Goal: Task Accomplishment & Management: Use online tool/utility

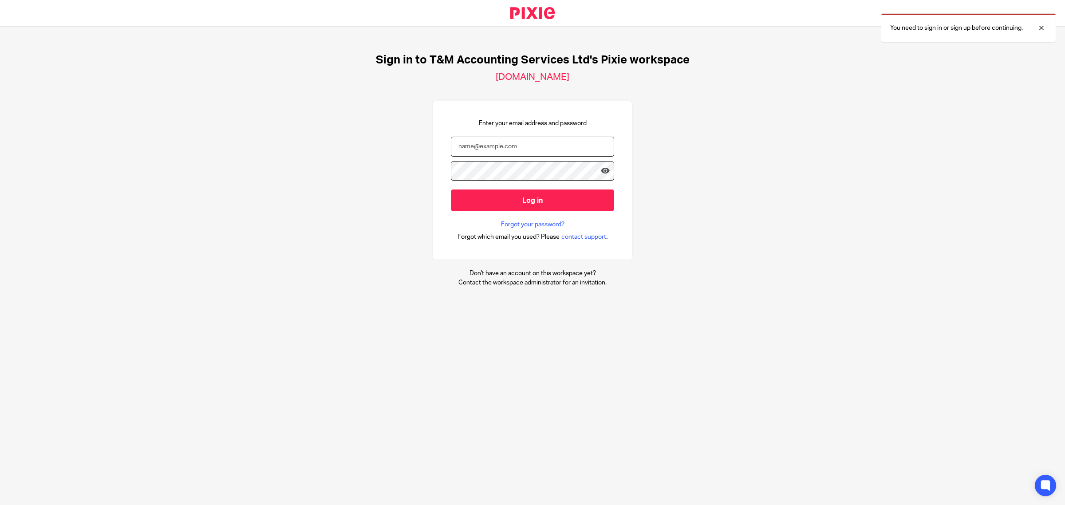
click at [513, 150] on input "email" at bounding box center [532, 147] width 163 height 20
click at [495, 147] on input "email" at bounding box center [532, 147] width 163 height 20
click at [536, 143] on input "email" at bounding box center [532, 147] width 163 height 20
click at [481, 146] on input "email" at bounding box center [532, 147] width 163 height 20
paste input "tracey@tandmthebookkeepers.co.uk"
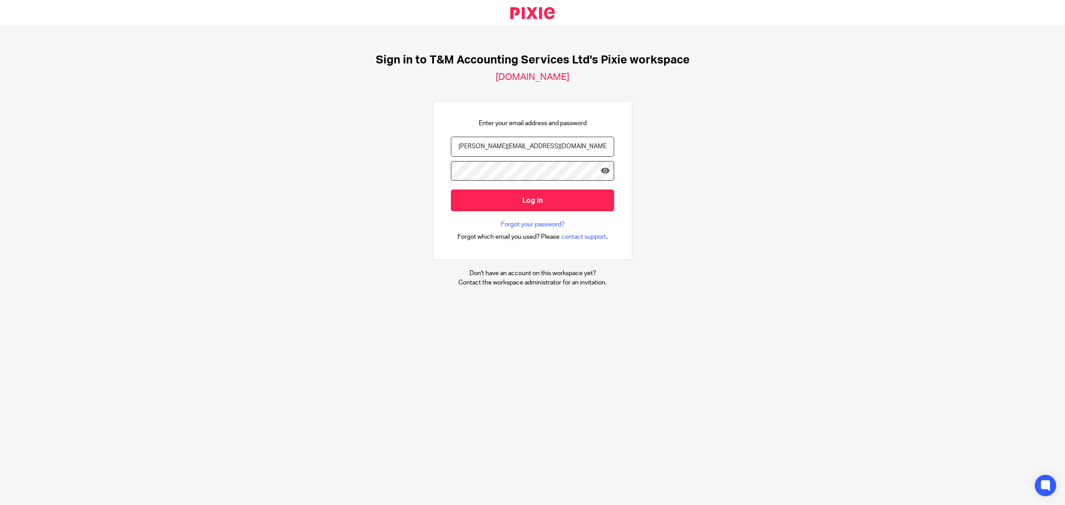
type input "tracey@tandmthebookkeepers.co.uk"
click at [394, 217] on div "Sign in to T&M Accounting Services Ltd's Pixie workspace tm-accounting-services…" at bounding box center [532, 170] width 1065 height 287
click at [601, 171] on icon at bounding box center [605, 170] width 9 height 9
click at [528, 204] on input "Log in" at bounding box center [532, 200] width 163 height 22
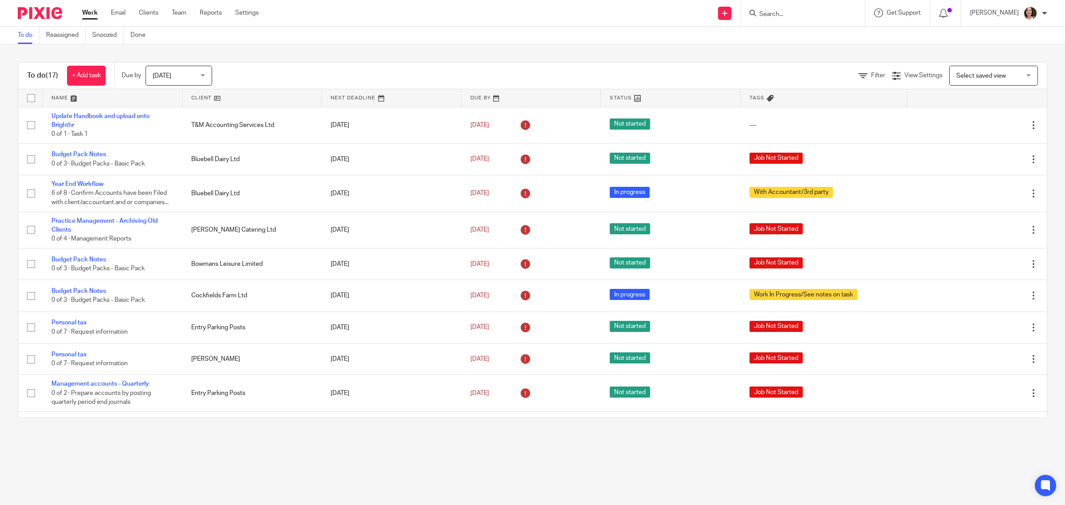
drag, startPoint x: 1013, startPoint y: 0, endPoint x: 475, endPoint y: 21, distance: 538.2
click at [475, 21] on div "Send new email Create task Add client Get Support Contact Support Help Document…" at bounding box center [668, 13] width 793 height 26
click at [180, 14] on link "Team" at bounding box center [179, 12] width 15 height 9
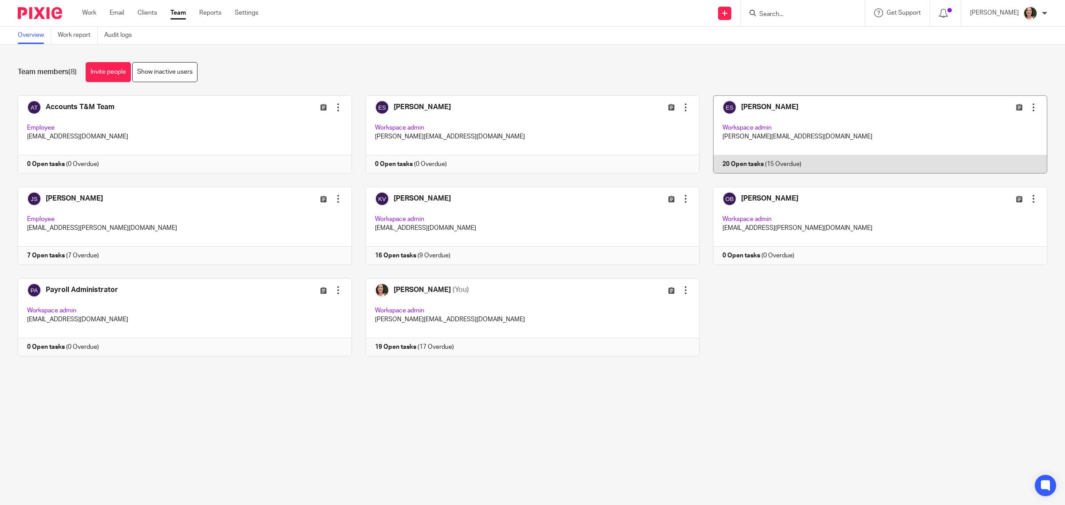
click at [741, 161] on link at bounding box center [873, 134] width 348 height 78
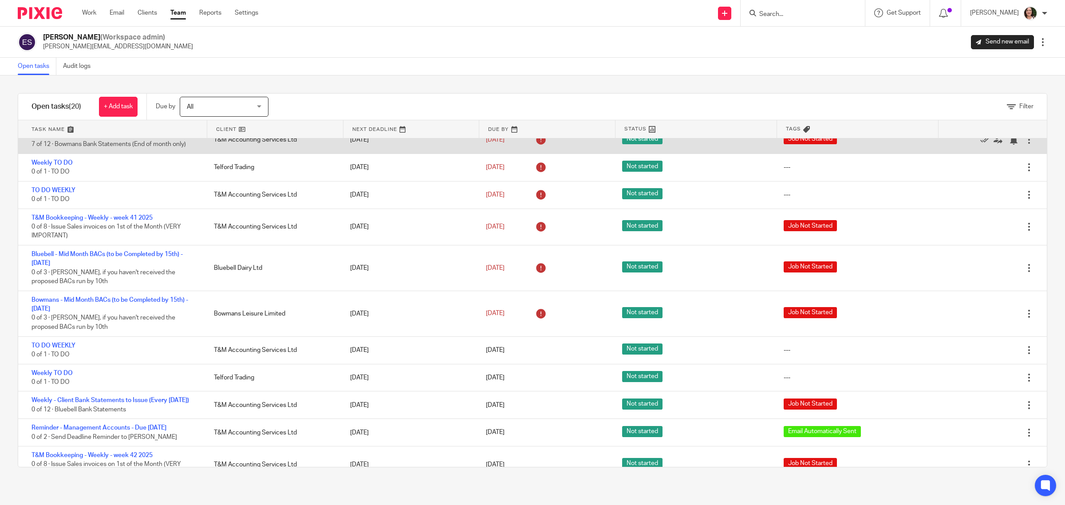
scroll to position [320, 0]
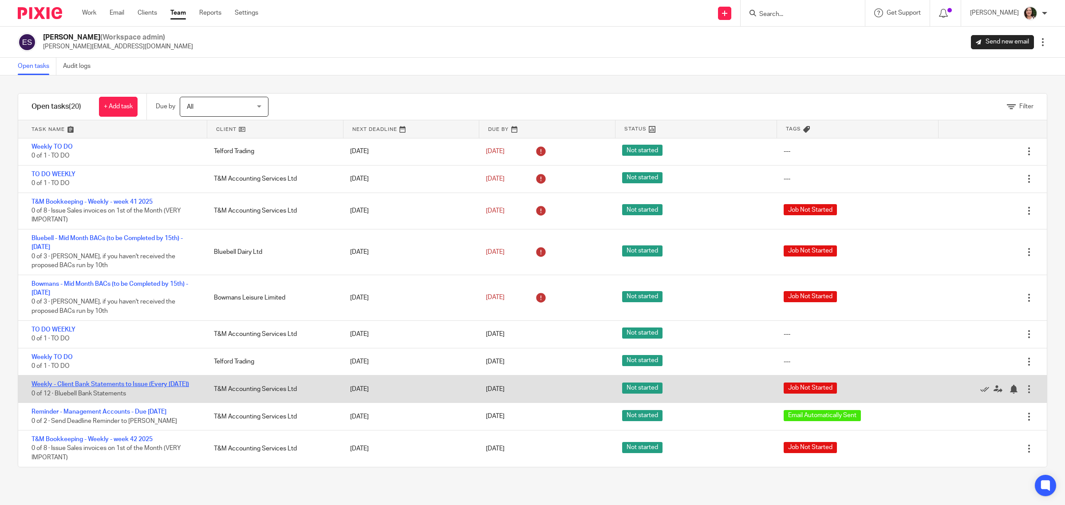
click at [149, 381] on link "Weekly - Client Bank Statements to Issue (Every [DATE])" at bounding box center [111, 384] width 158 height 6
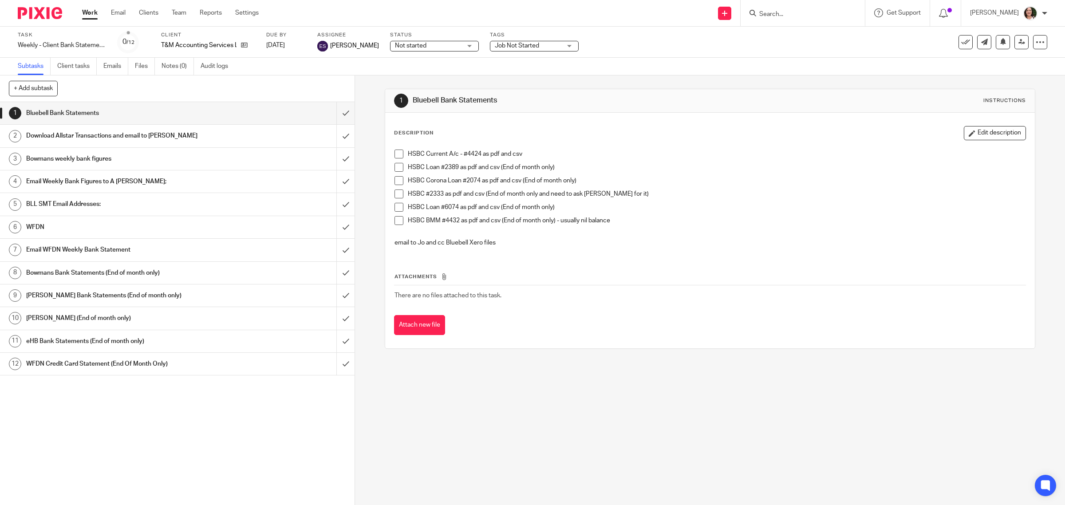
click at [394, 154] on span at bounding box center [398, 154] width 9 height 9
click at [89, 132] on h1 "Download Allstar Transactions and email to [PERSON_NAME]" at bounding box center [126, 135] width 201 height 13
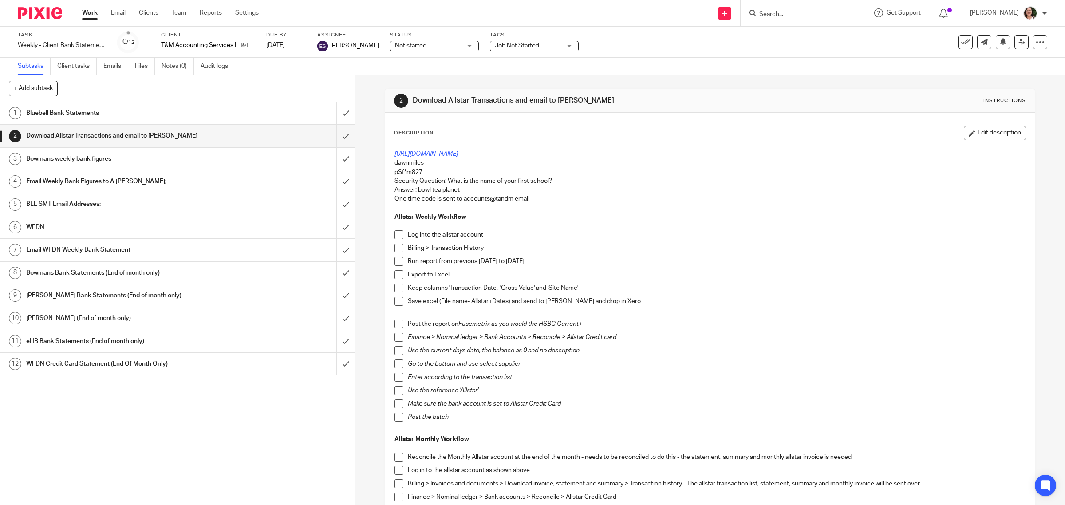
click at [394, 236] on span at bounding box center [398, 234] width 9 height 9
click at [398, 246] on span at bounding box center [398, 248] width 9 height 9
click at [395, 264] on span at bounding box center [398, 261] width 9 height 9
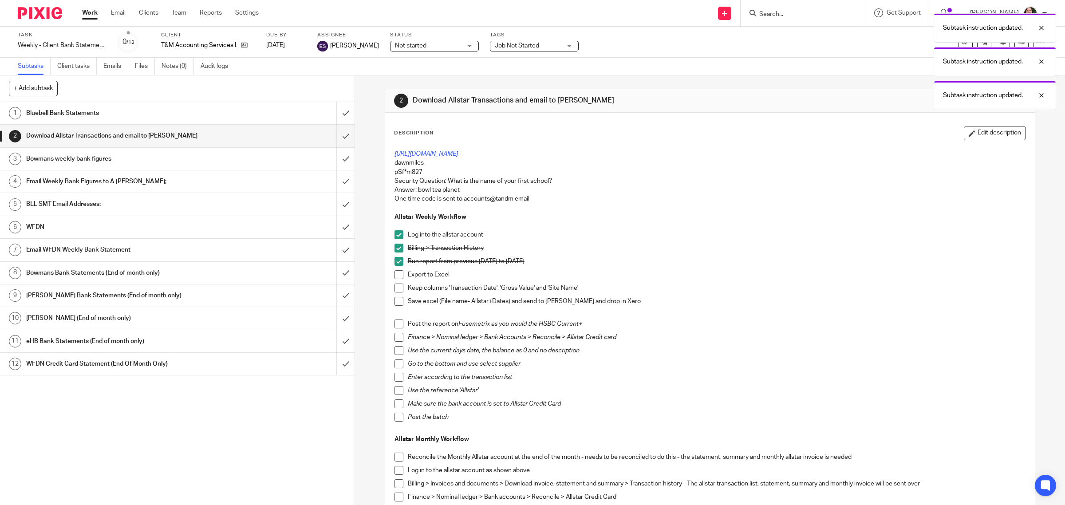
click at [395, 274] on span at bounding box center [398, 274] width 9 height 9
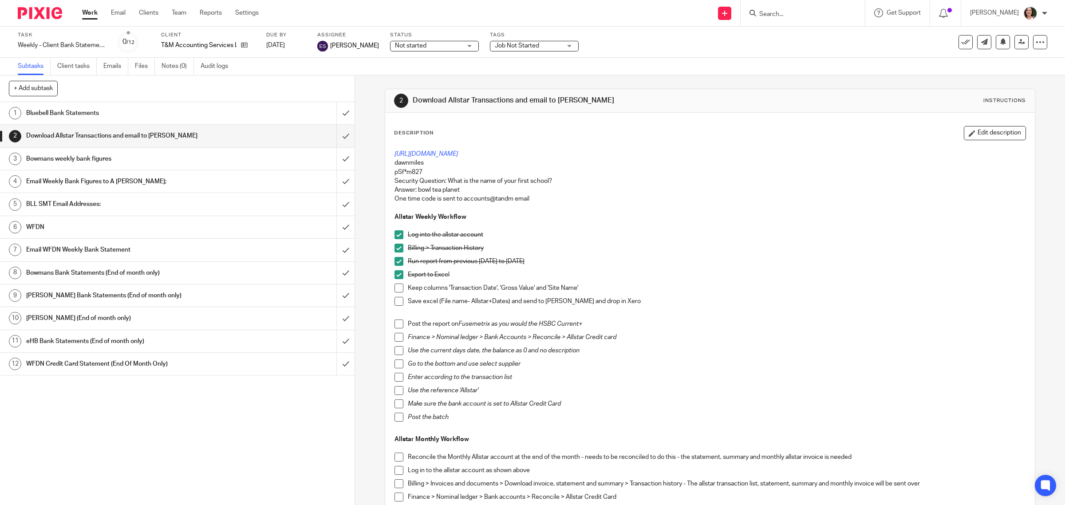
click at [394, 287] on span at bounding box center [398, 288] width 9 height 9
click at [395, 303] on span at bounding box center [398, 301] width 9 height 9
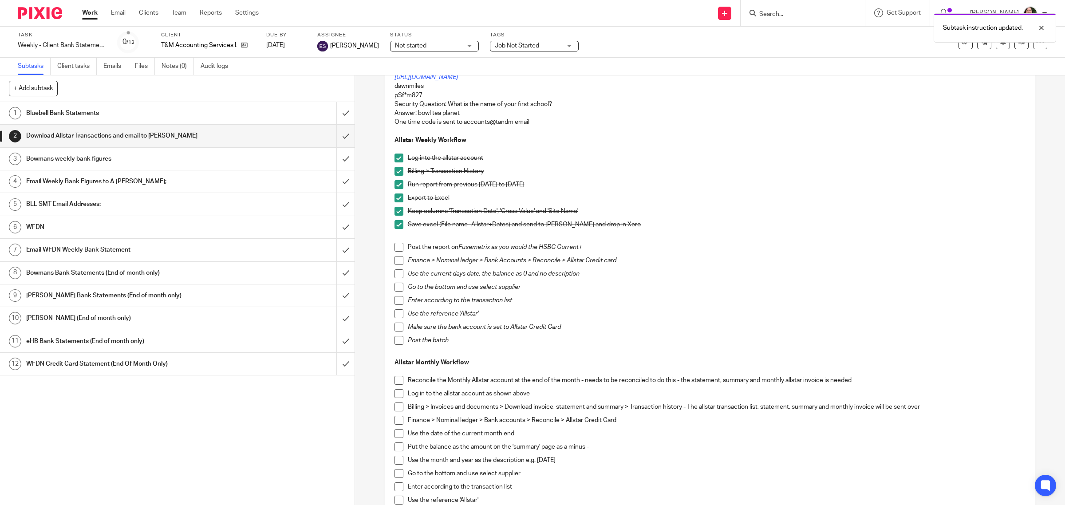
scroll to position [111, 0]
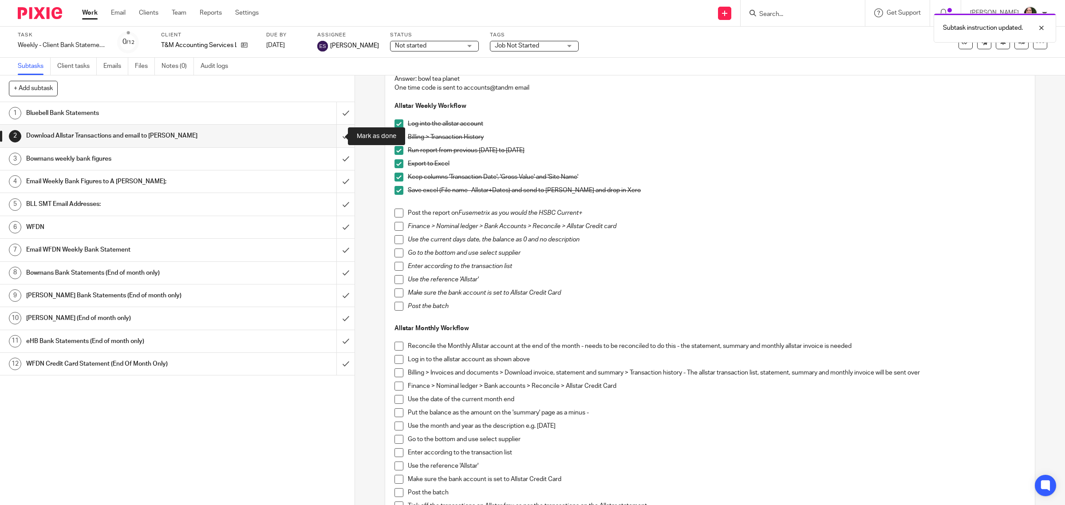
click at [331, 134] on input "submit" at bounding box center [177, 136] width 355 height 22
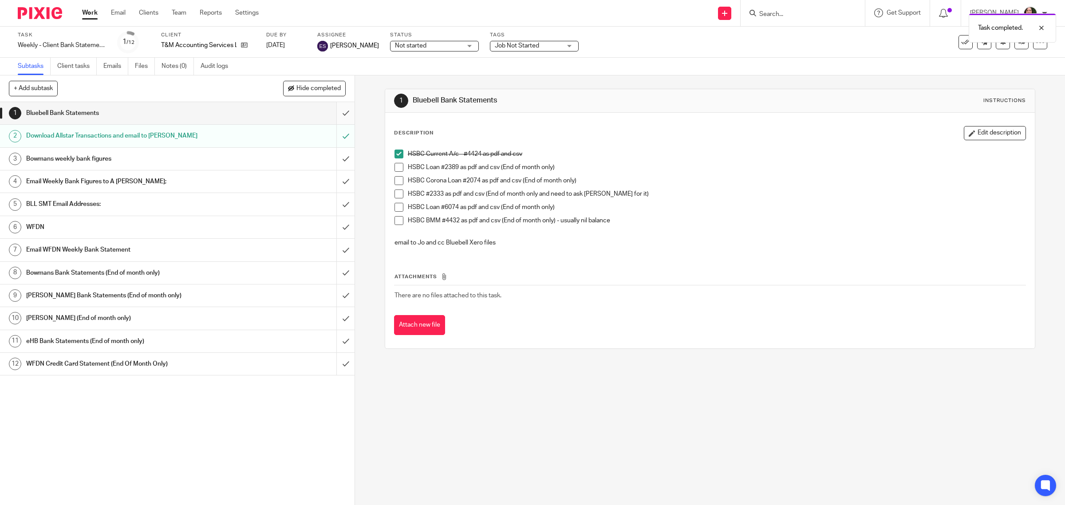
click at [333, 114] on input "submit" at bounding box center [177, 113] width 355 height 22
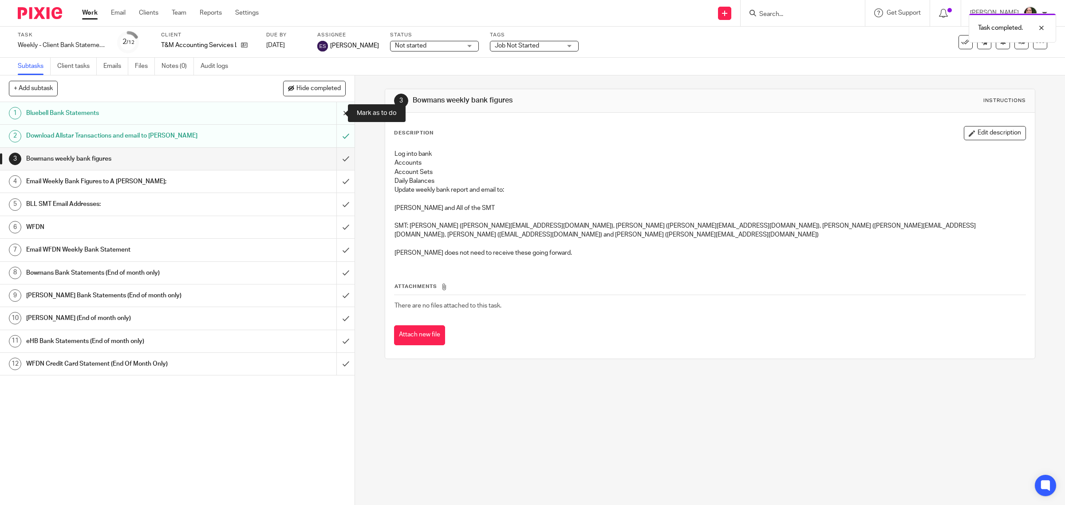
click at [333, 114] on input "submit" at bounding box center [177, 113] width 355 height 22
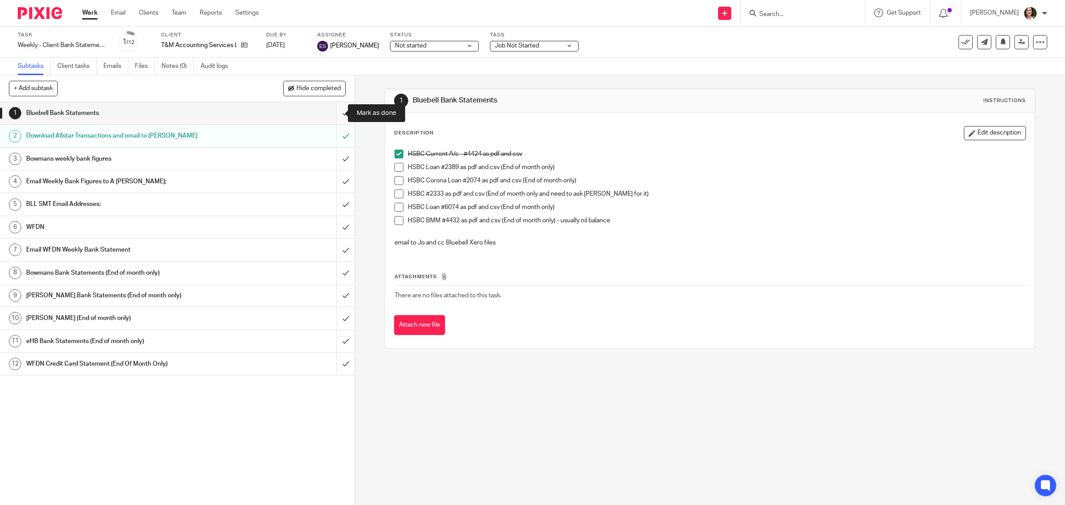
click at [330, 113] on input "submit" at bounding box center [177, 113] width 355 height 22
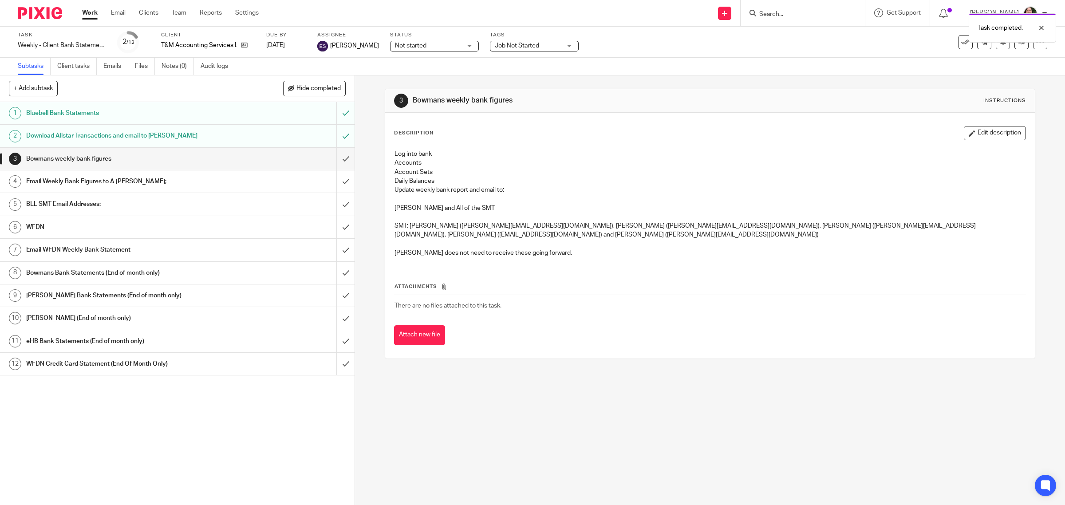
click at [174, 163] on h1 "Bowmans weekly bank figures" at bounding box center [126, 158] width 201 height 13
click at [190, 158] on h1 "Bowmans weekly bank figures" at bounding box center [126, 158] width 201 height 13
click at [331, 158] on input "submit" at bounding box center [177, 159] width 355 height 22
click at [144, 12] on link "Clients" at bounding box center [149, 12] width 20 height 9
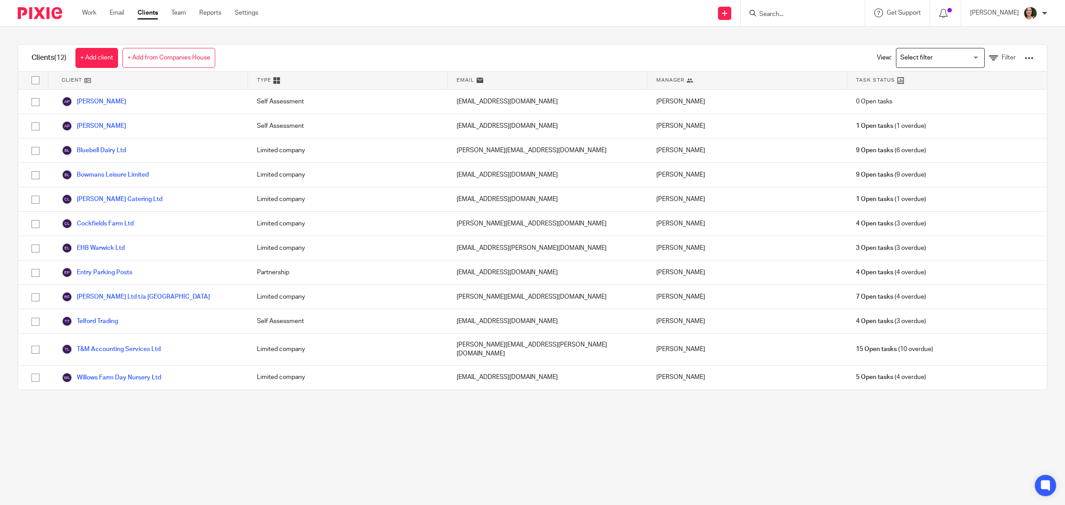
click at [792, 16] on input "Search" at bounding box center [798, 15] width 80 height 8
type input "bowma"
click at [806, 33] on link at bounding box center [852, 42] width 190 height 28
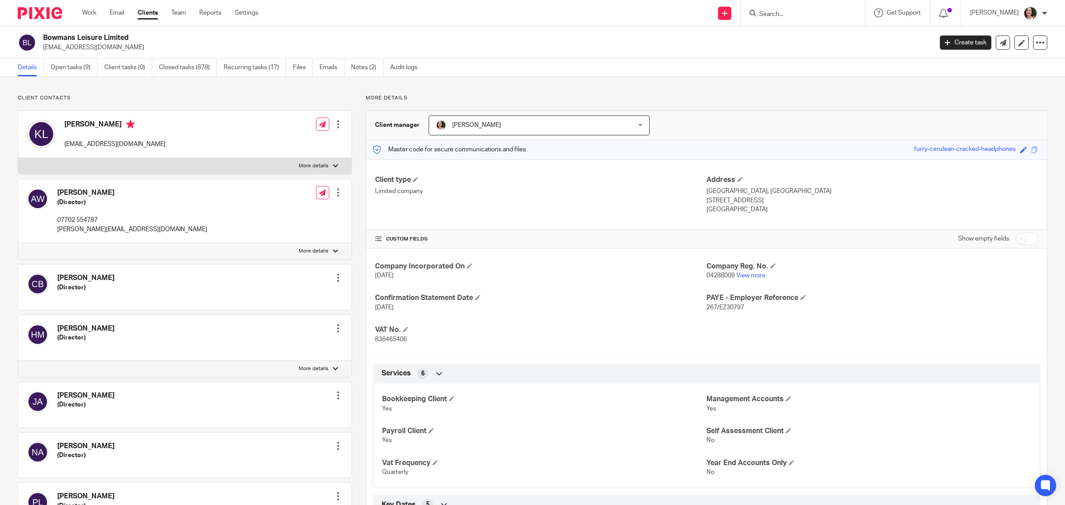
click at [781, 9] on form at bounding box center [805, 13] width 95 height 11
click at [787, 12] on input "Search" at bounding box center [798, 15] width 80 height 8
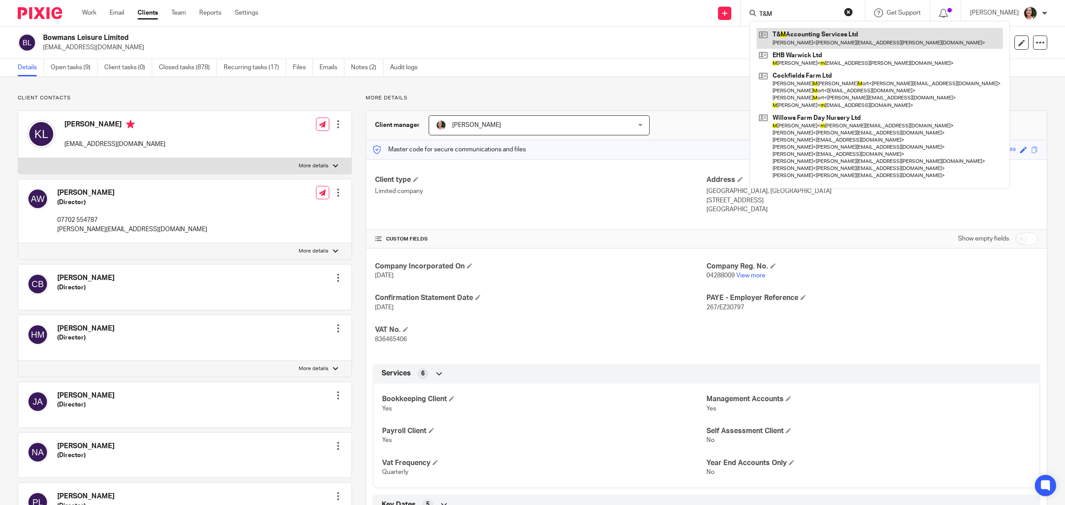
type input "T&M"
click at [799, 30] on link at bounding box center [880, 38] width 246 height 20
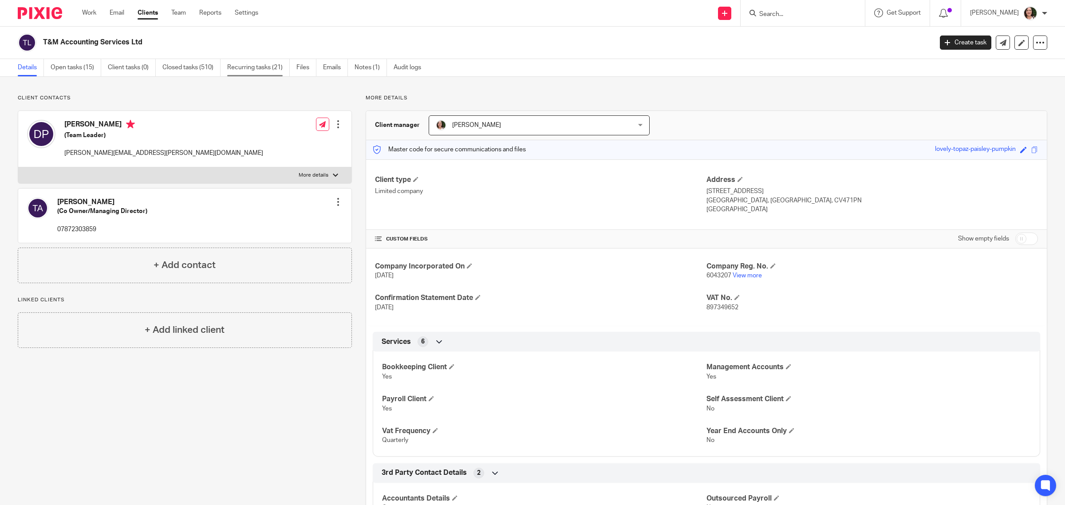
click at [241, 67] on link "Recurring tasks (21)" at bounding box center [258, 67] width 63 height 17
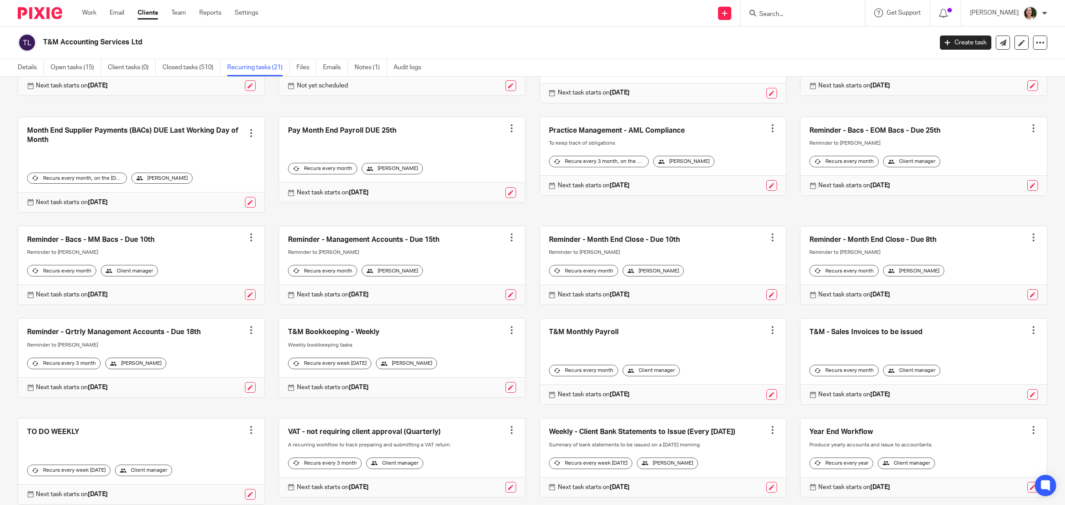
scroll to position [166, 0]
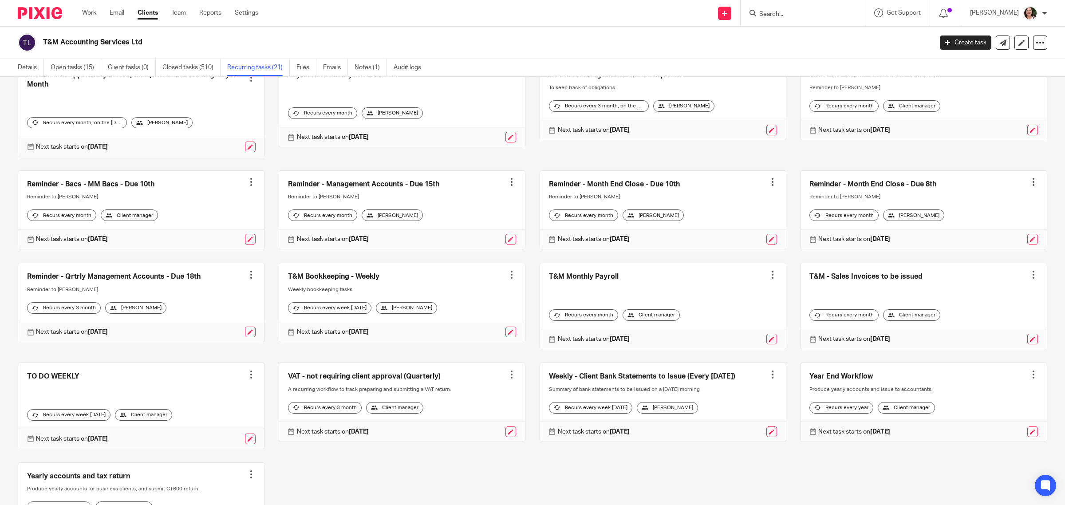
click at [627, 385] on link at bounding box center [663, 402] width 246 height 79
click at [600, 386] on link at bounding box center [663, 402] width 246 height 79
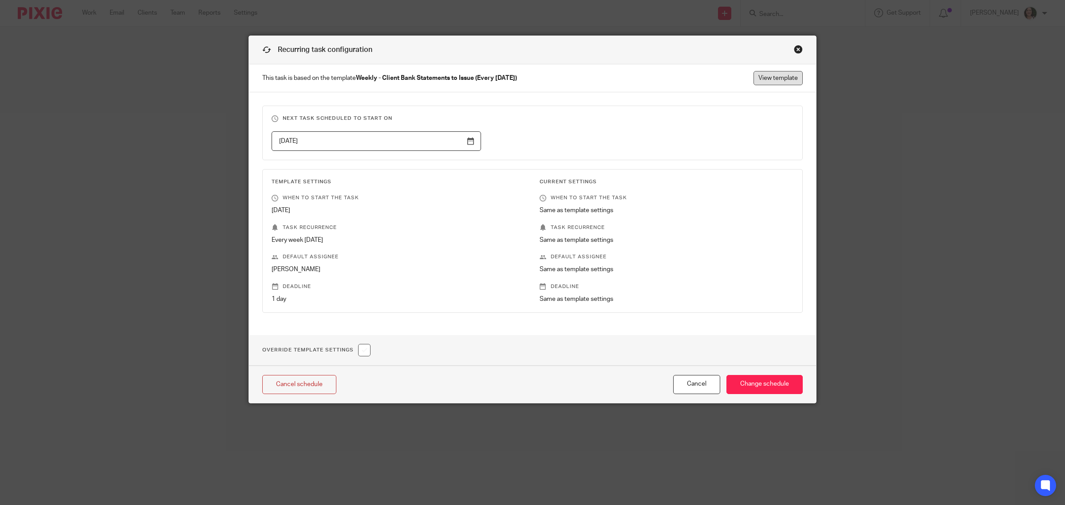
click at [756, 81] on link "View template" at bounding box center [777, 78] width 49 height 14
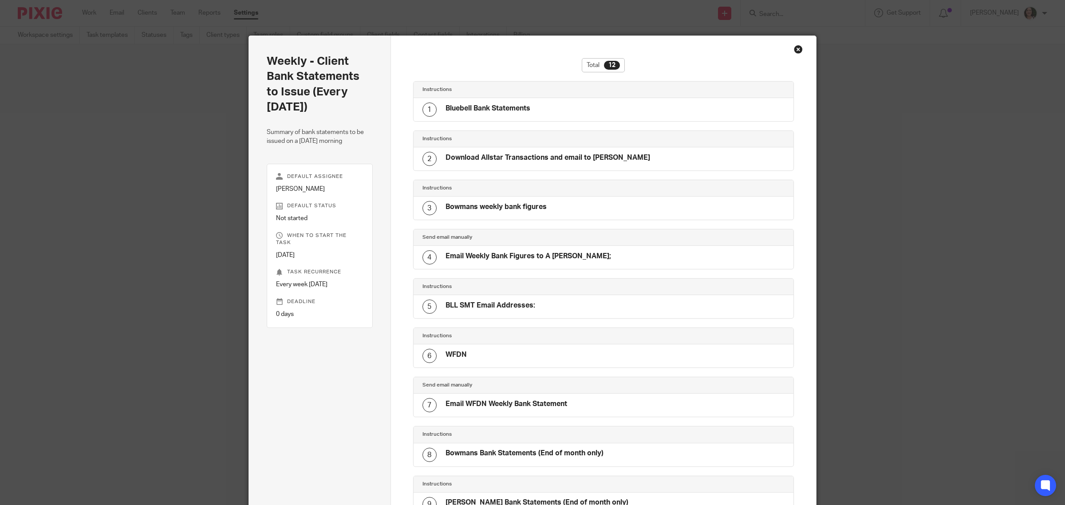
scroll to position [252, 0]
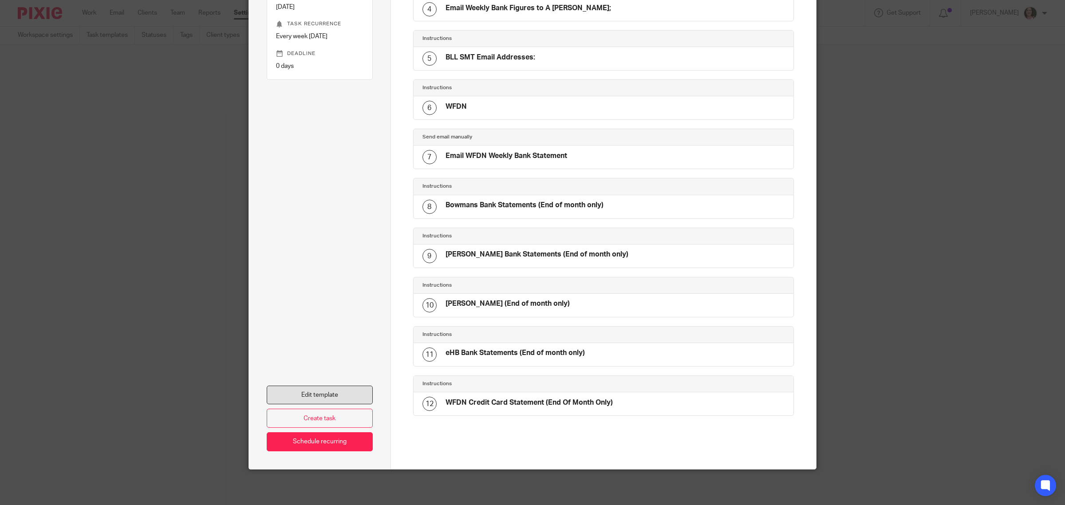
click at [323, 398] on link "Edit template" at bounding box center [320, 395] width 106 height 19
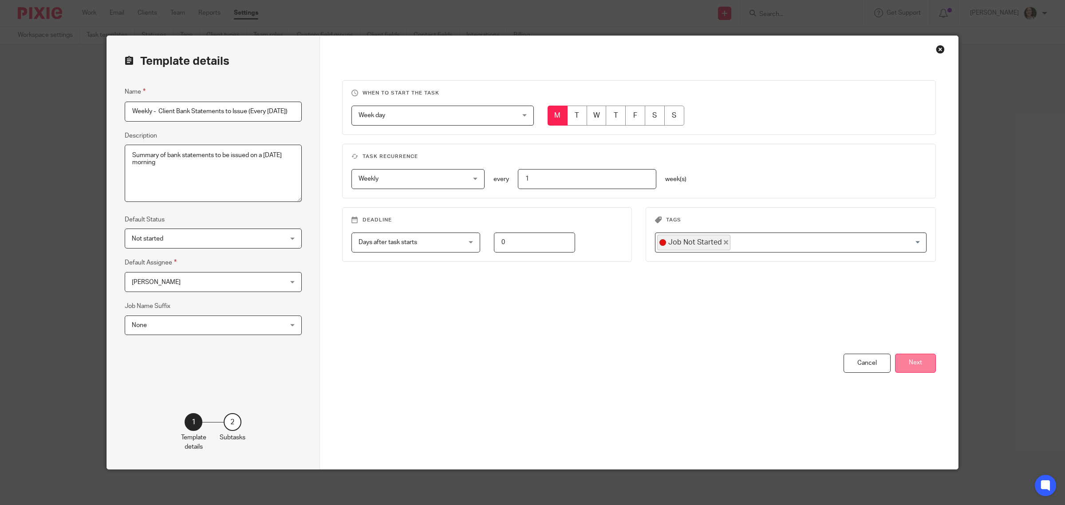
click at [901, 362] on button "Next" at bounding box center [915, 363] width 41 height 19
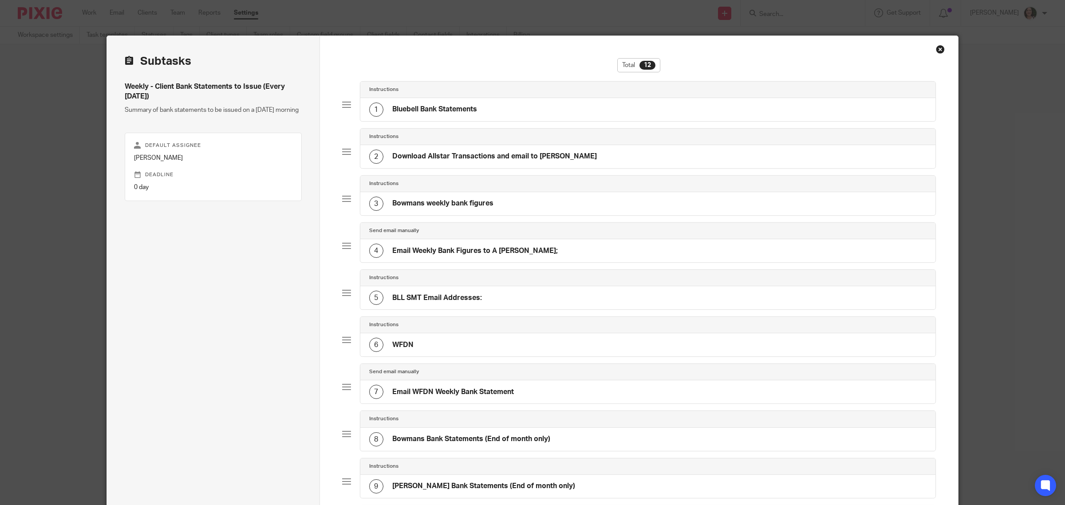
click at [466, 252] on h4 "Email Weekly Bank Figures to A [PERSON_NAME];" at bounding box center [475, 250] width 166 height 9
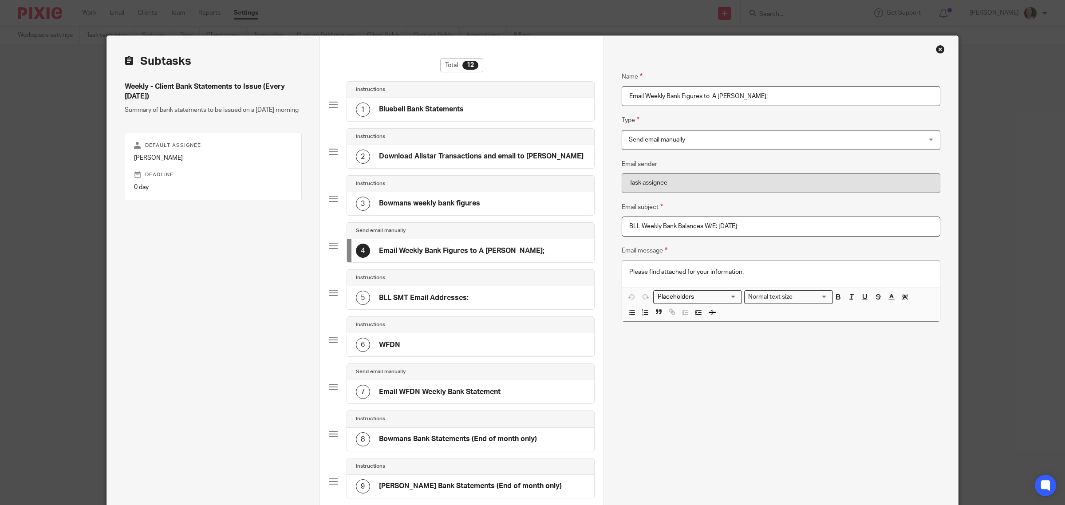
click at [433, 205] on h4 "Bowmans weekly bank figures" at bounding box center [429, 203] width 101 height 9
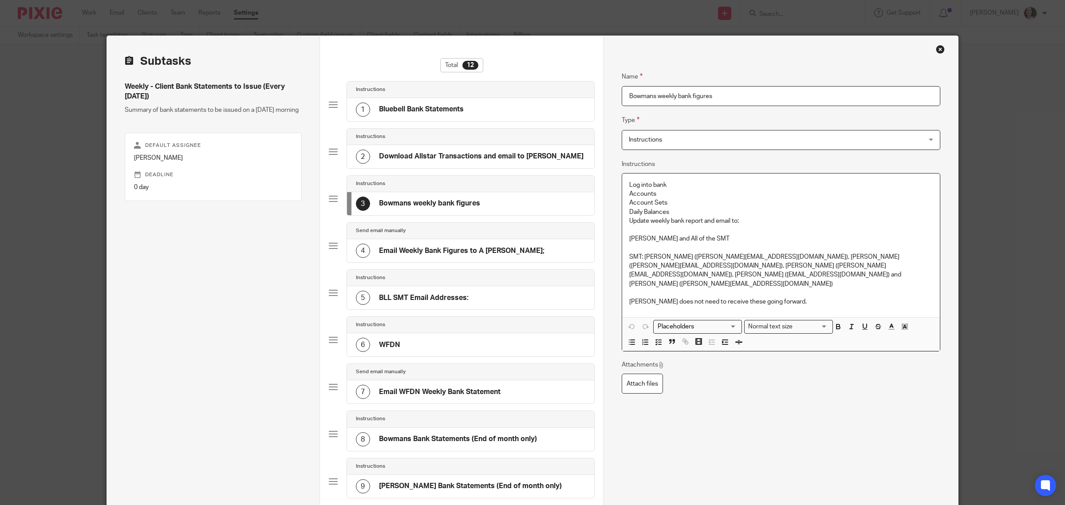
click at [678, 239] on p "Andrew Wolfe and All of the SMT" at bounding box center [781, 238] width 304 height 9
